Goal: Navigation & Orientation: Find specific page/section

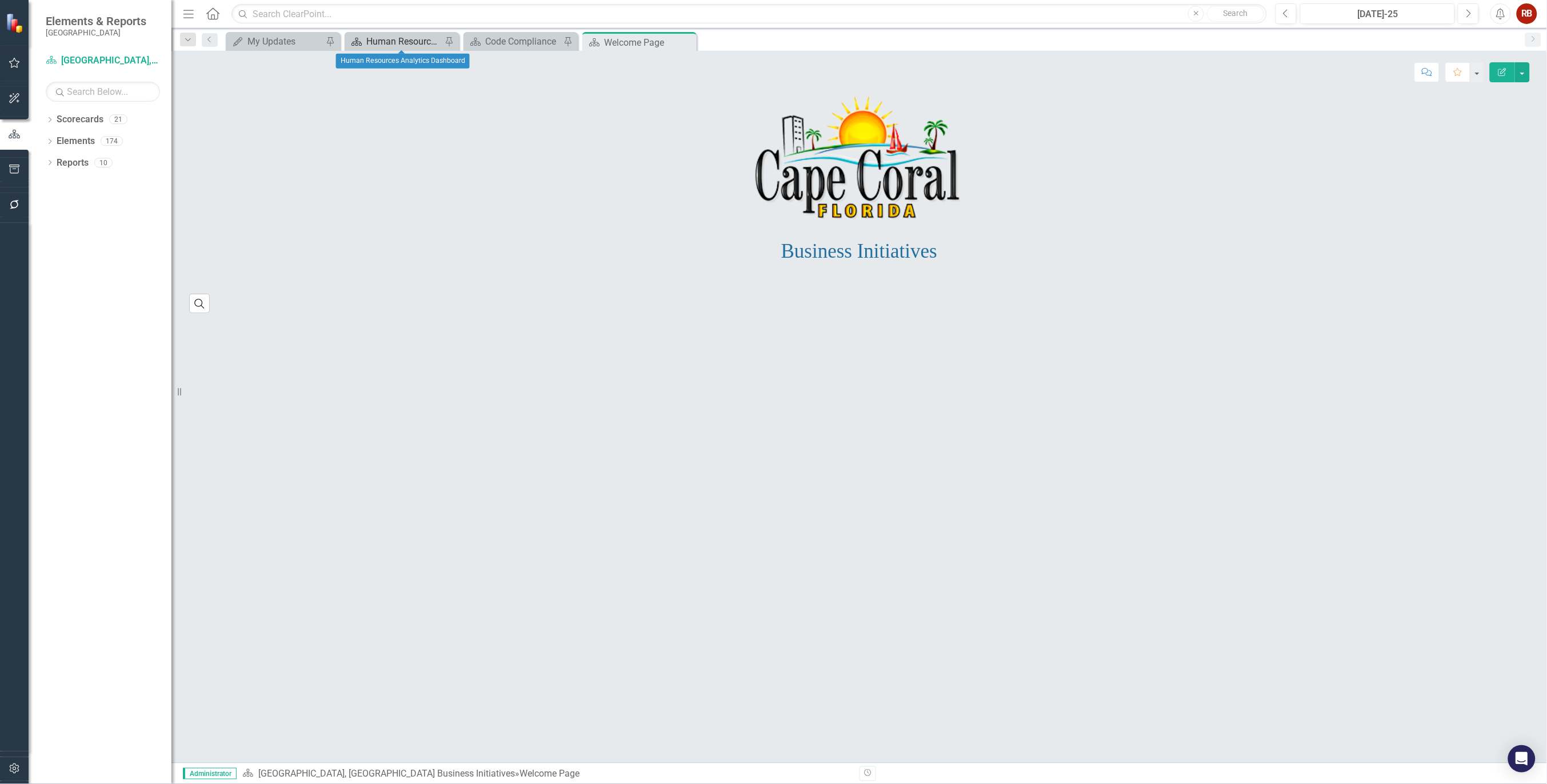
click at [408, 38] on div "Human Resources Analytics Dashboard" at bounding box center [404, 42] width 75 height 14
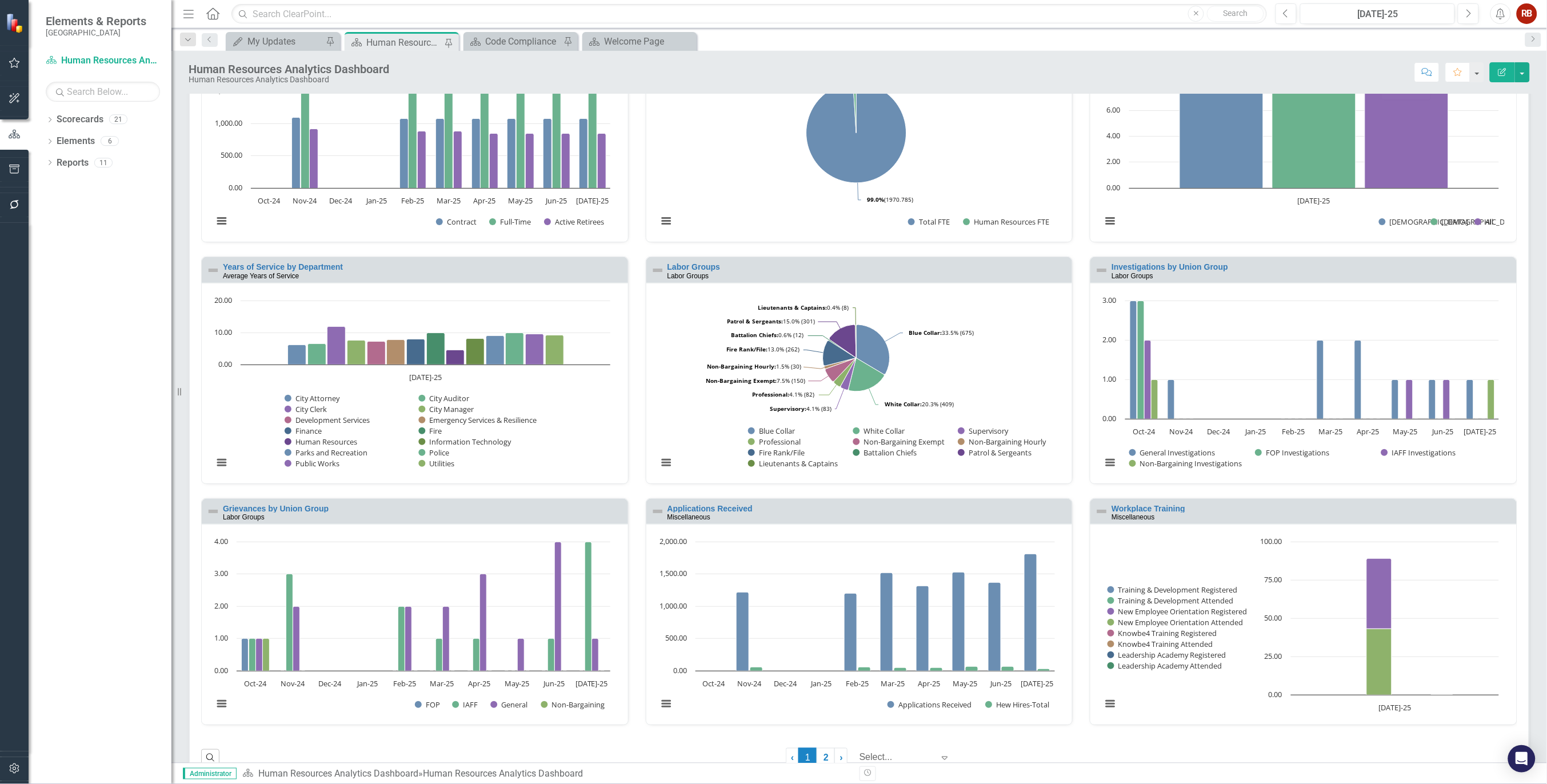
scroll to position [380, 0]
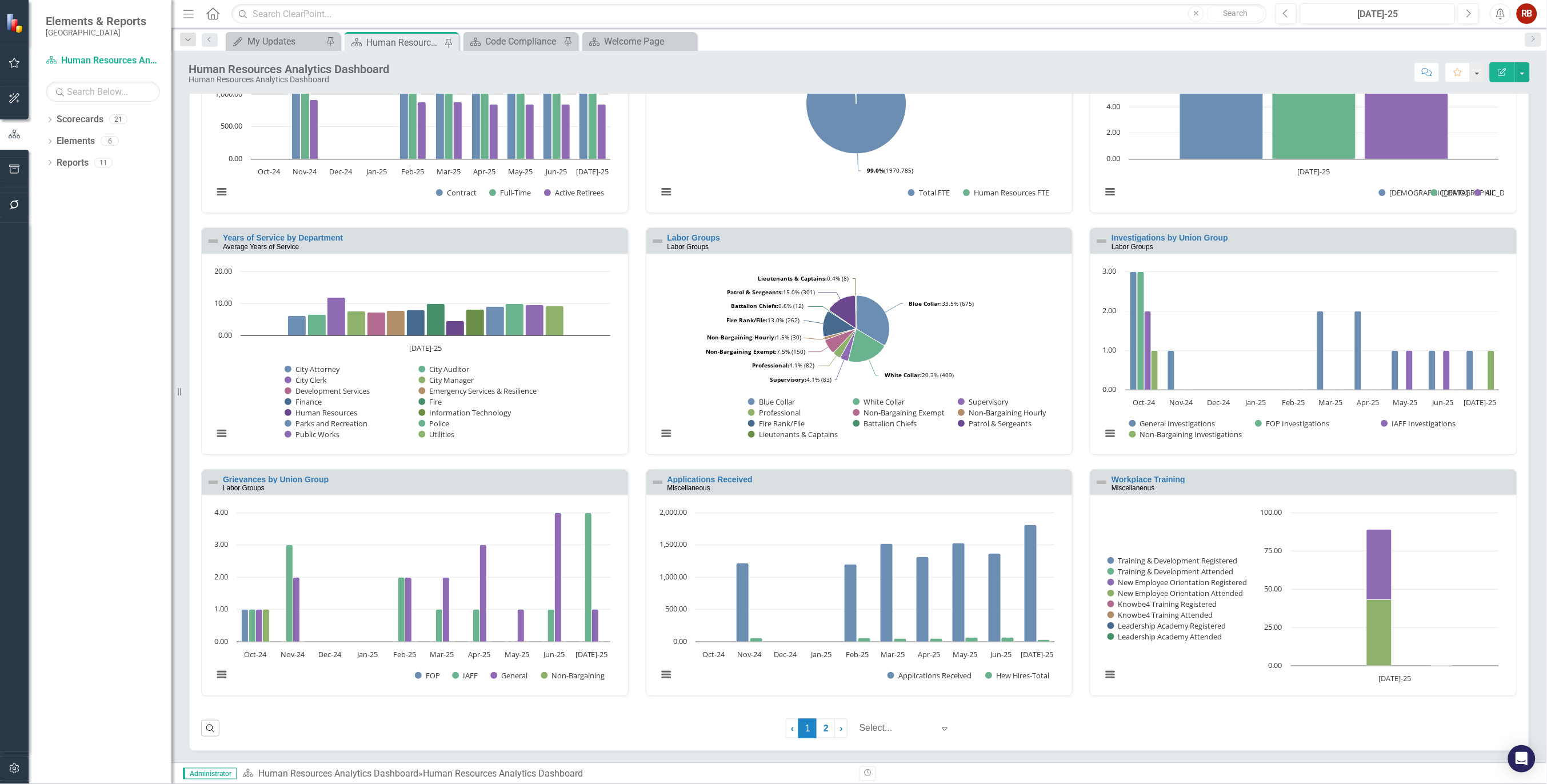
click at [819, 734] on link "2" at bounding box center [826, 728] width 18 height 20
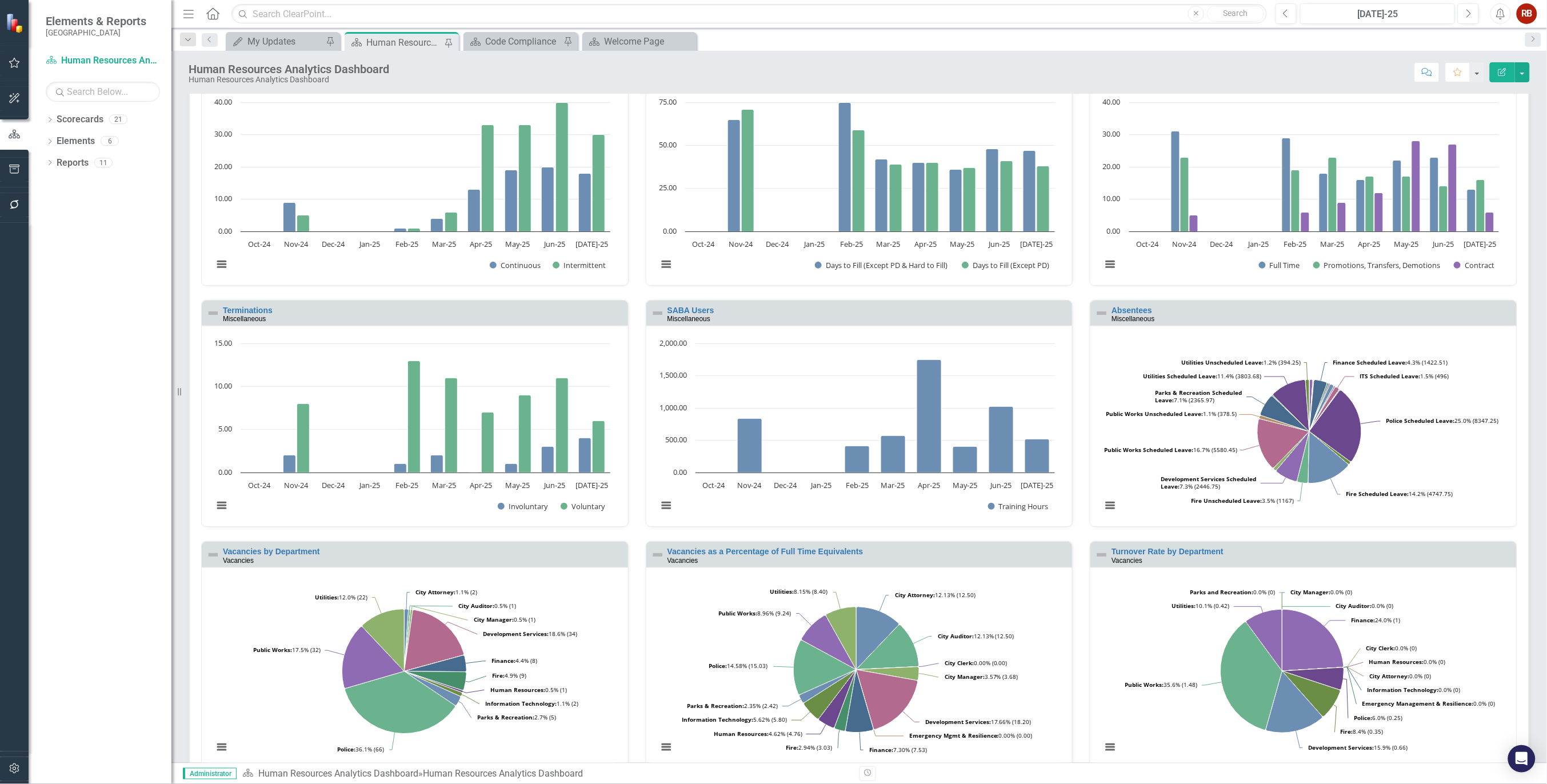
scroll to position [0, 0]
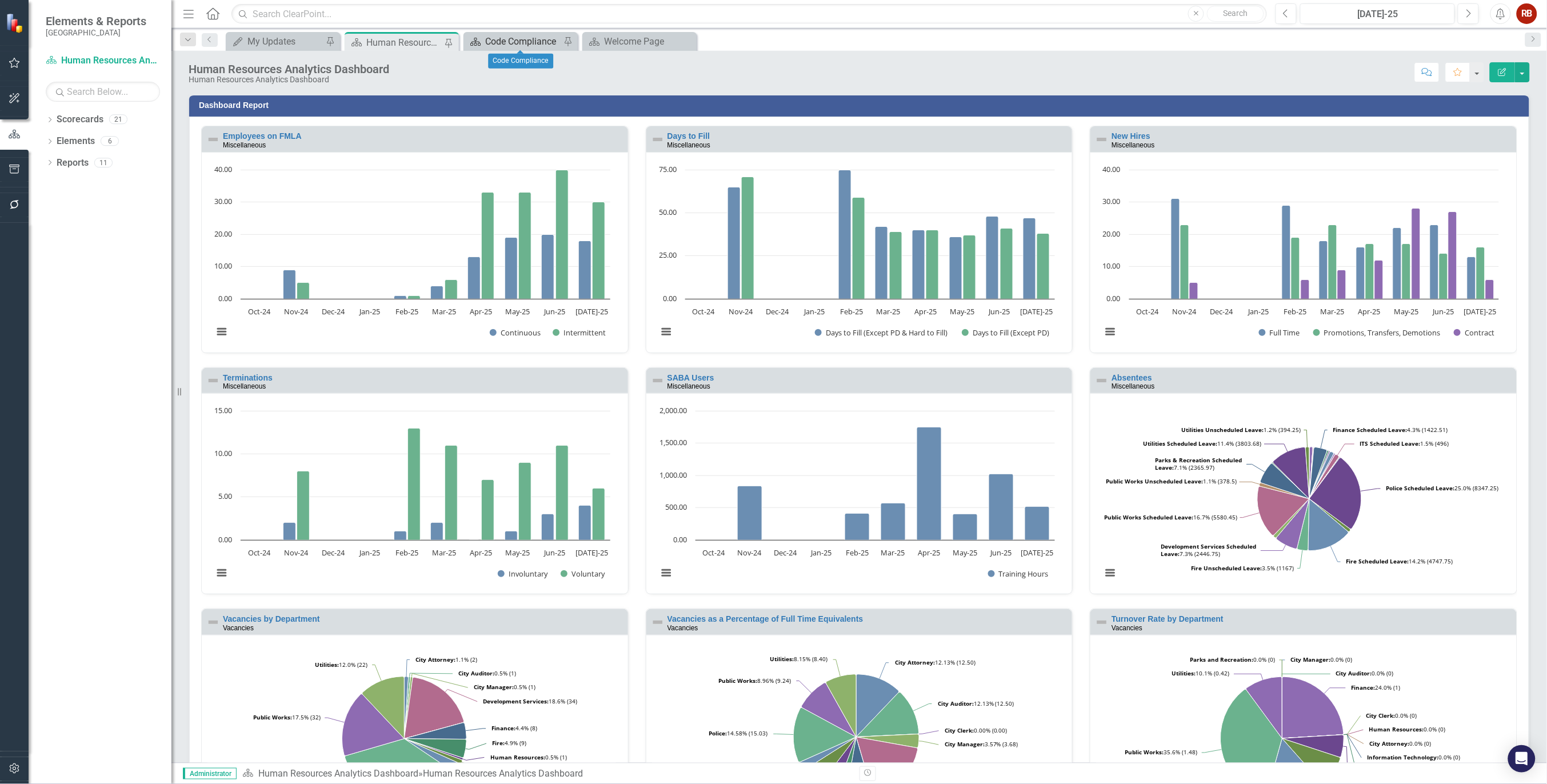
click at [515, 41] on div "Code Compliance" at bounding box center [523, 42] width 75 height 14
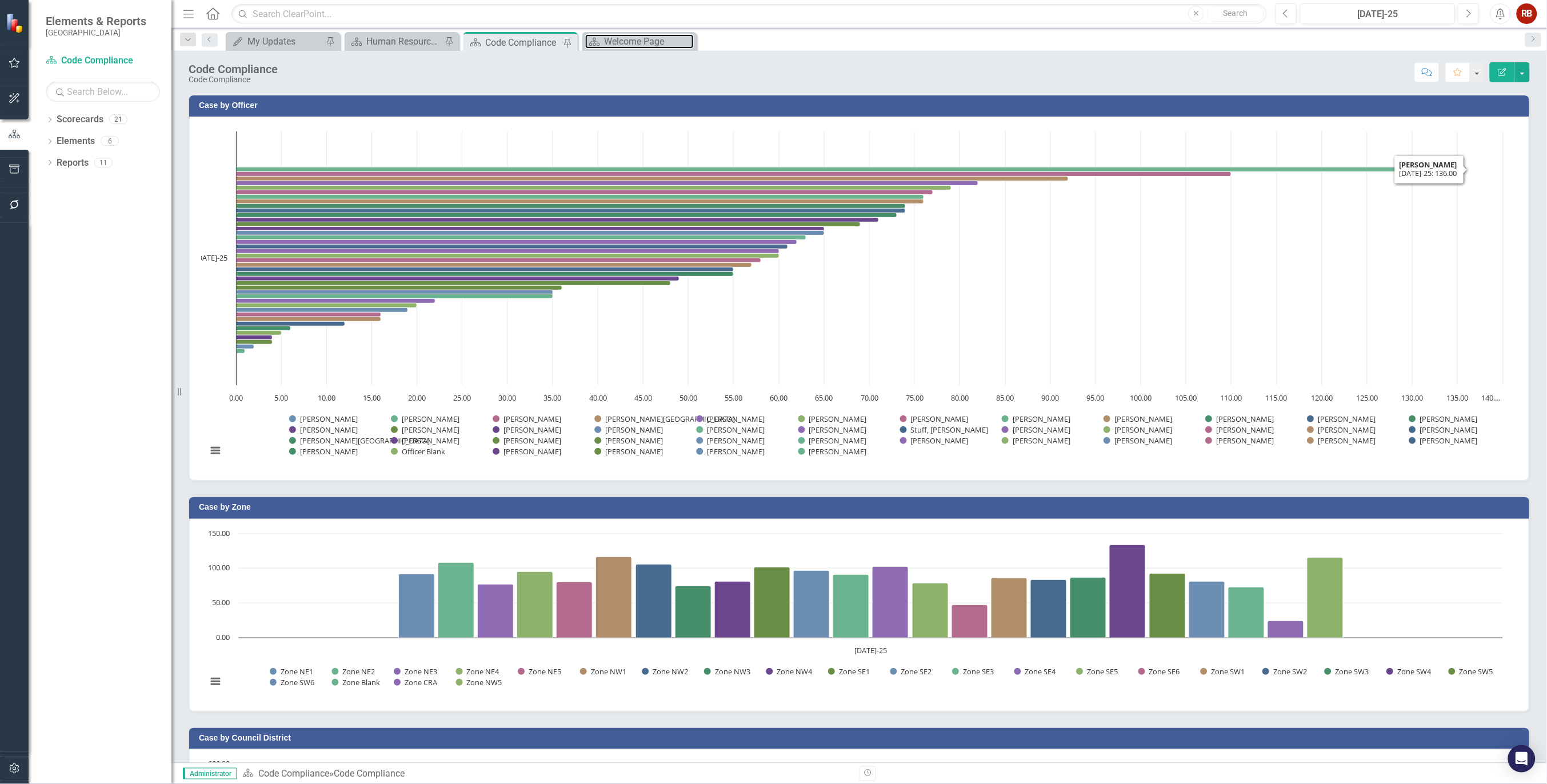
drag, startPoint x: 639, startPoint y: 39, endPoint x: 42, endPoint y: 113, distance: 601.6
click at [639, 39] on div "Welcome Page" at bounding box center [648, 42] width 90 height 14
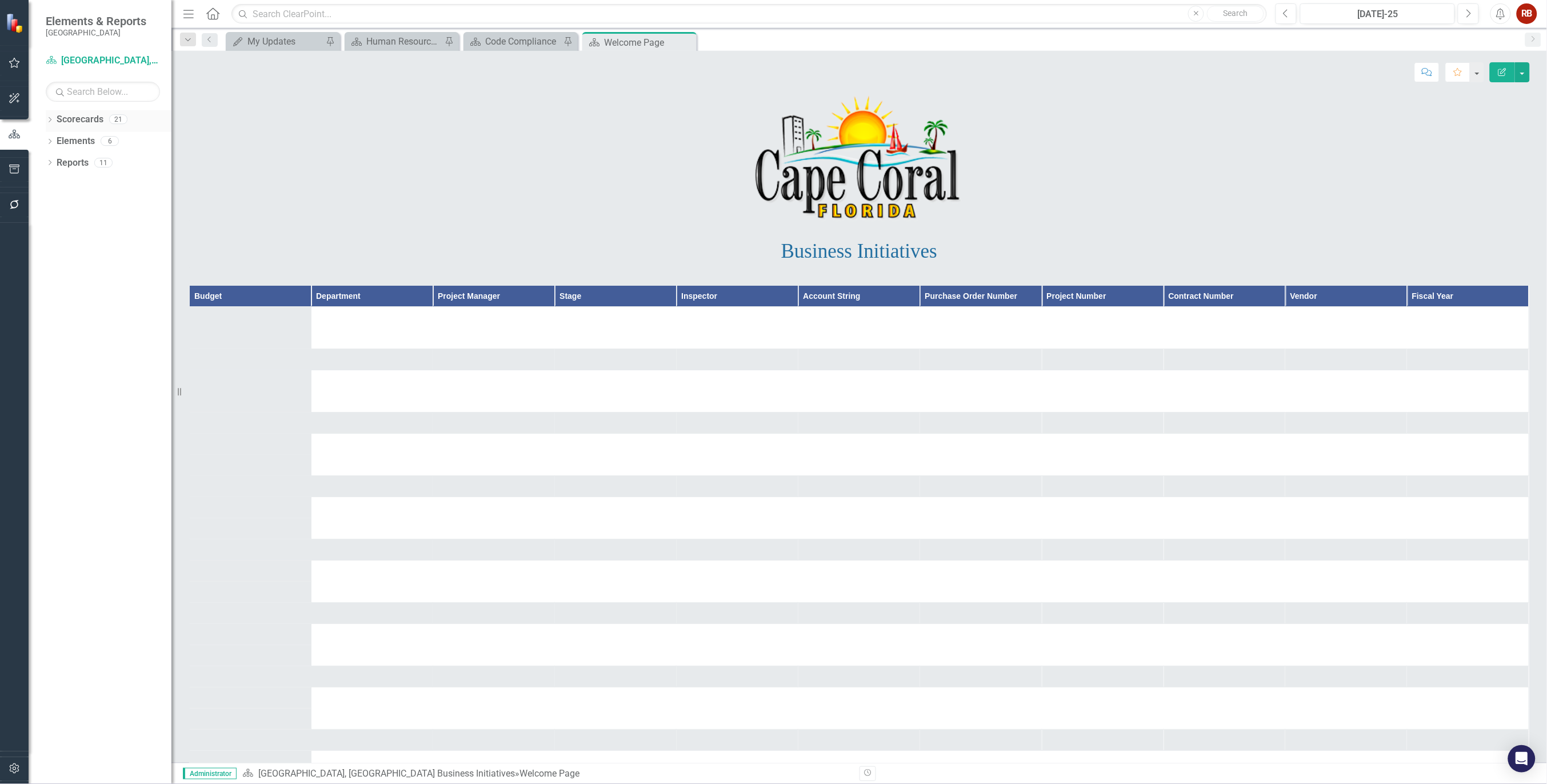
click at [46, 111] on div "Dropdown Scorecards 21" at bounding box center [109, 121] width 125 height 22
click at [47, 118] on icon "Dropdown" at bounding box center [49, 120] width 8 height 6
click at [117, 164] on link "[GEOGRAPHIC_DATA], [GEOGRAPHIC_DATA] Strategic Plan" at bounding box center [109, 163] width 125 height 13
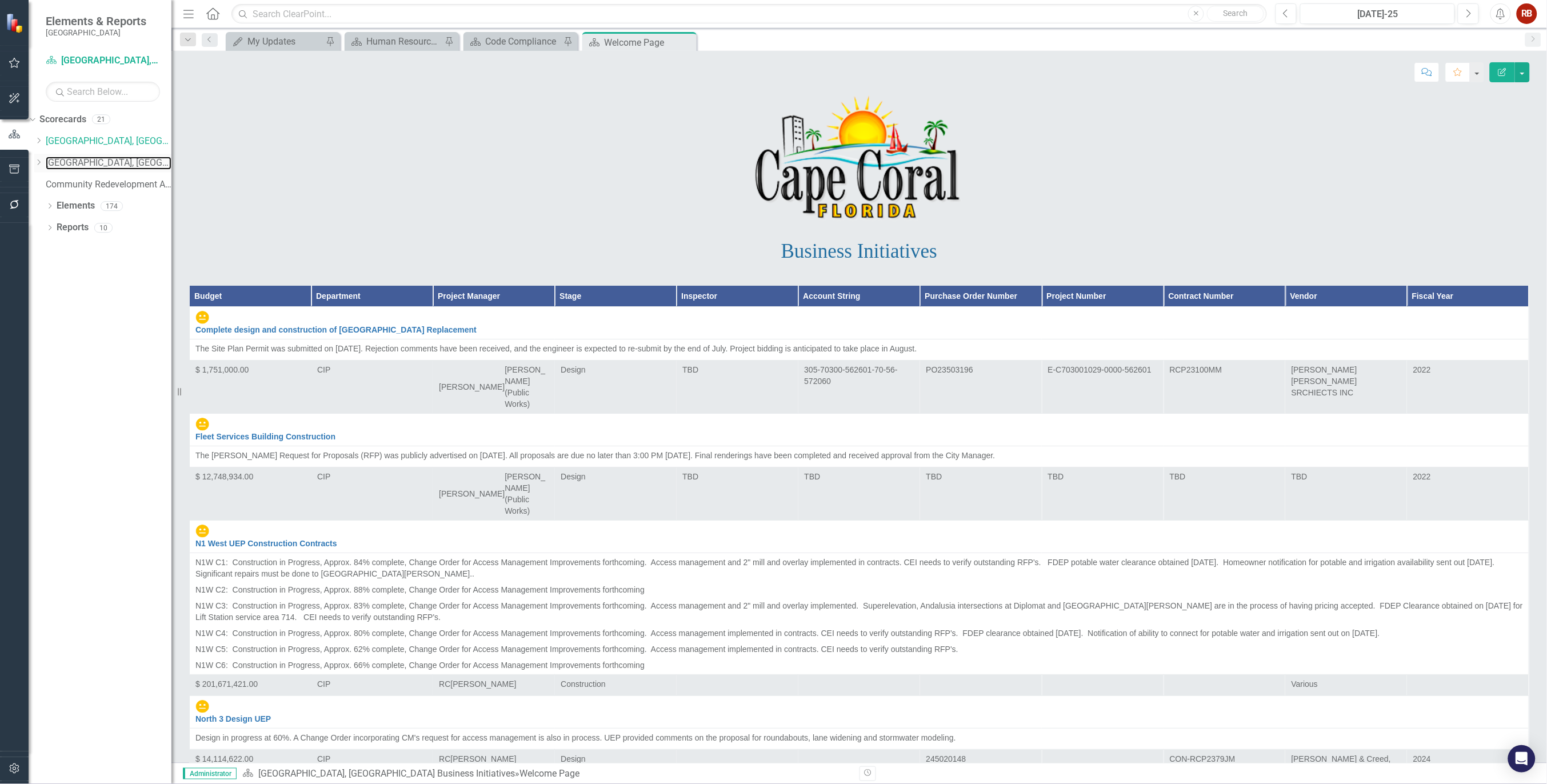
click at [137, 158] on link "[GEOGRAPHIC_DATA], [GEOGRAPHIC_DATA] Strategic Plan" at bounding box center [109, 163] width 125 height 13
click at [43, 164] on icon "Dropdown" at bounding box center [39, 162] width 8 height 7
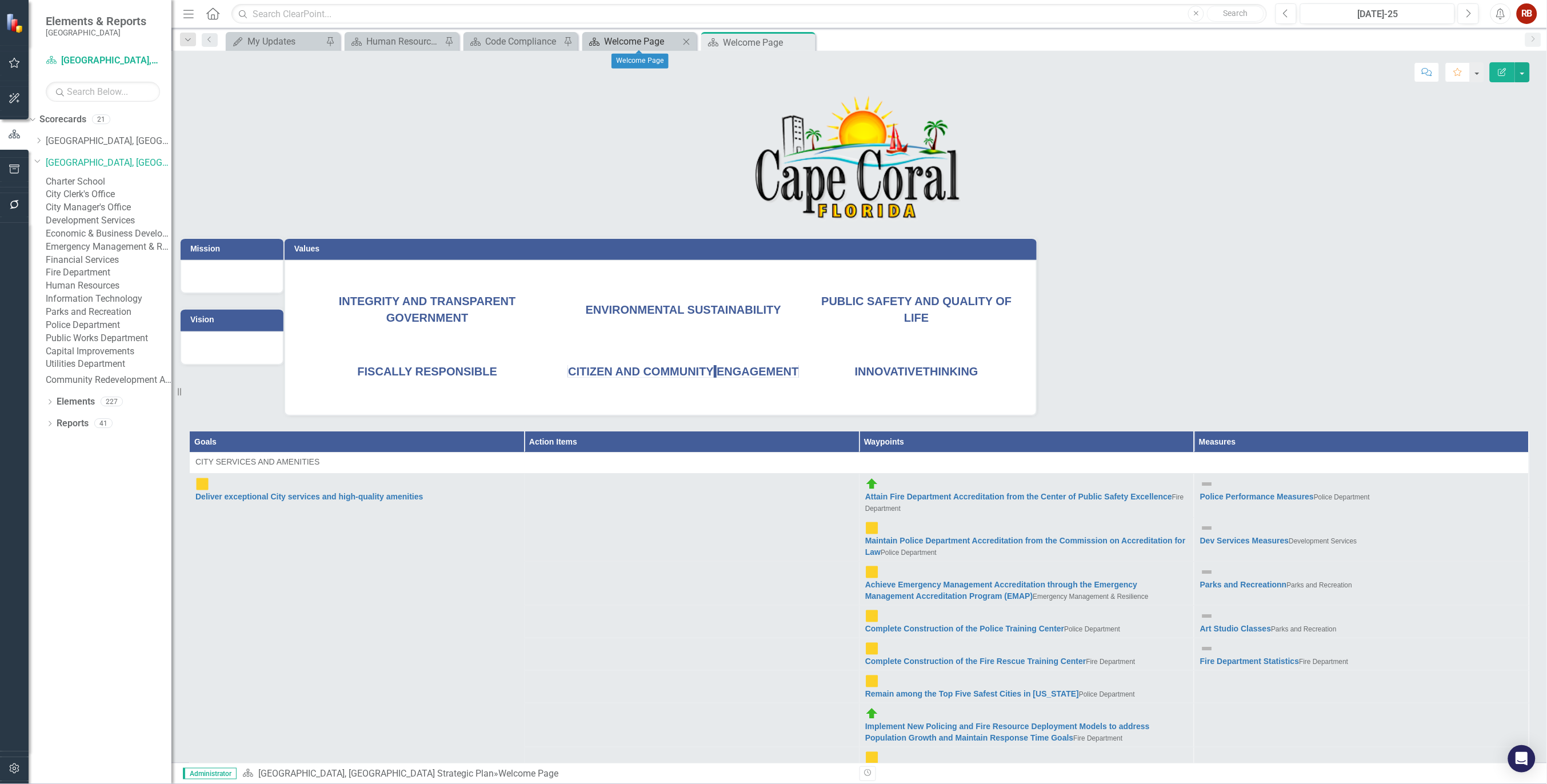
click at [641, 36] on div "Welcome Page" at bounding box center [641, 42] width 75 height 14
